Goal: Transaction & Acquisition: Subscribe to service/newsletter

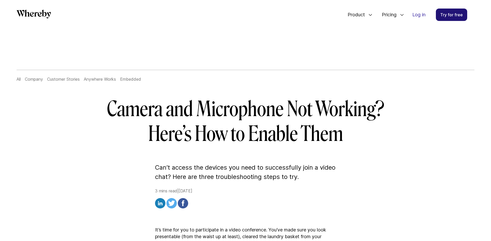
click at [448, 15] on link "Try for free" at bounding box center [451, 15] width 31 height 12
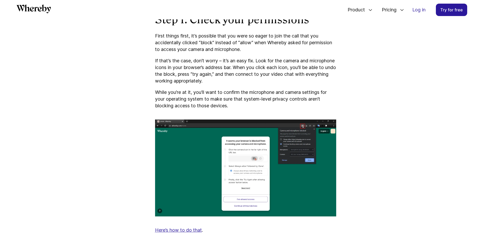
scroll to position [482, 0]
